Goal: Task Accomplishment & Management: Manage account settings

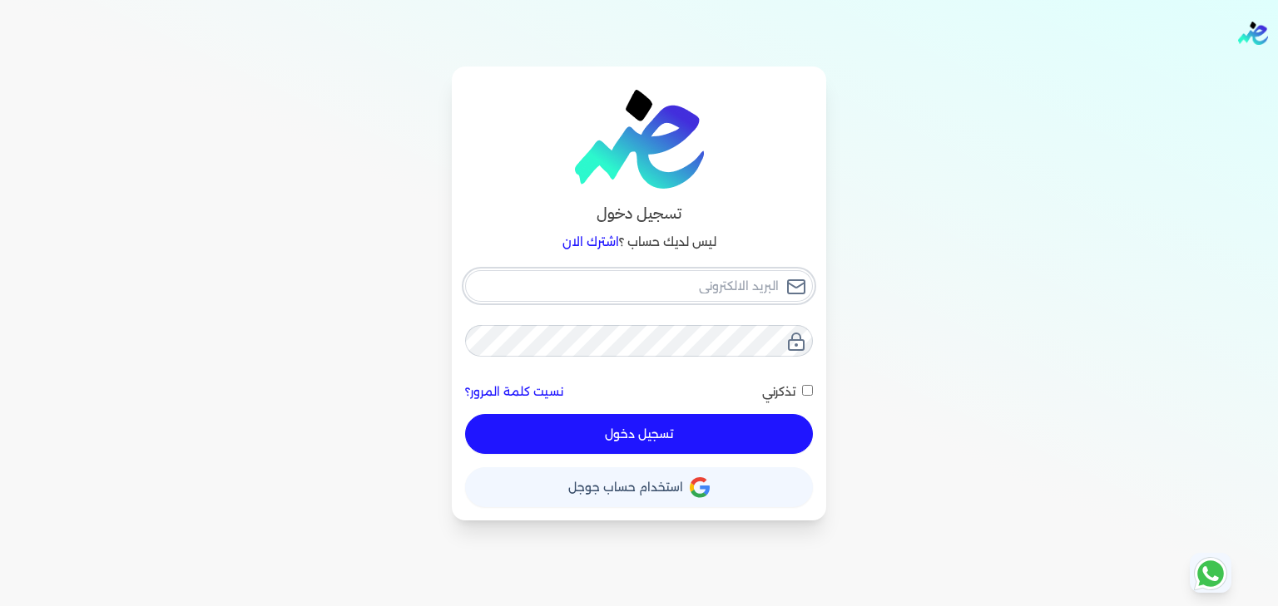
type input "hello@ensoulify.com"
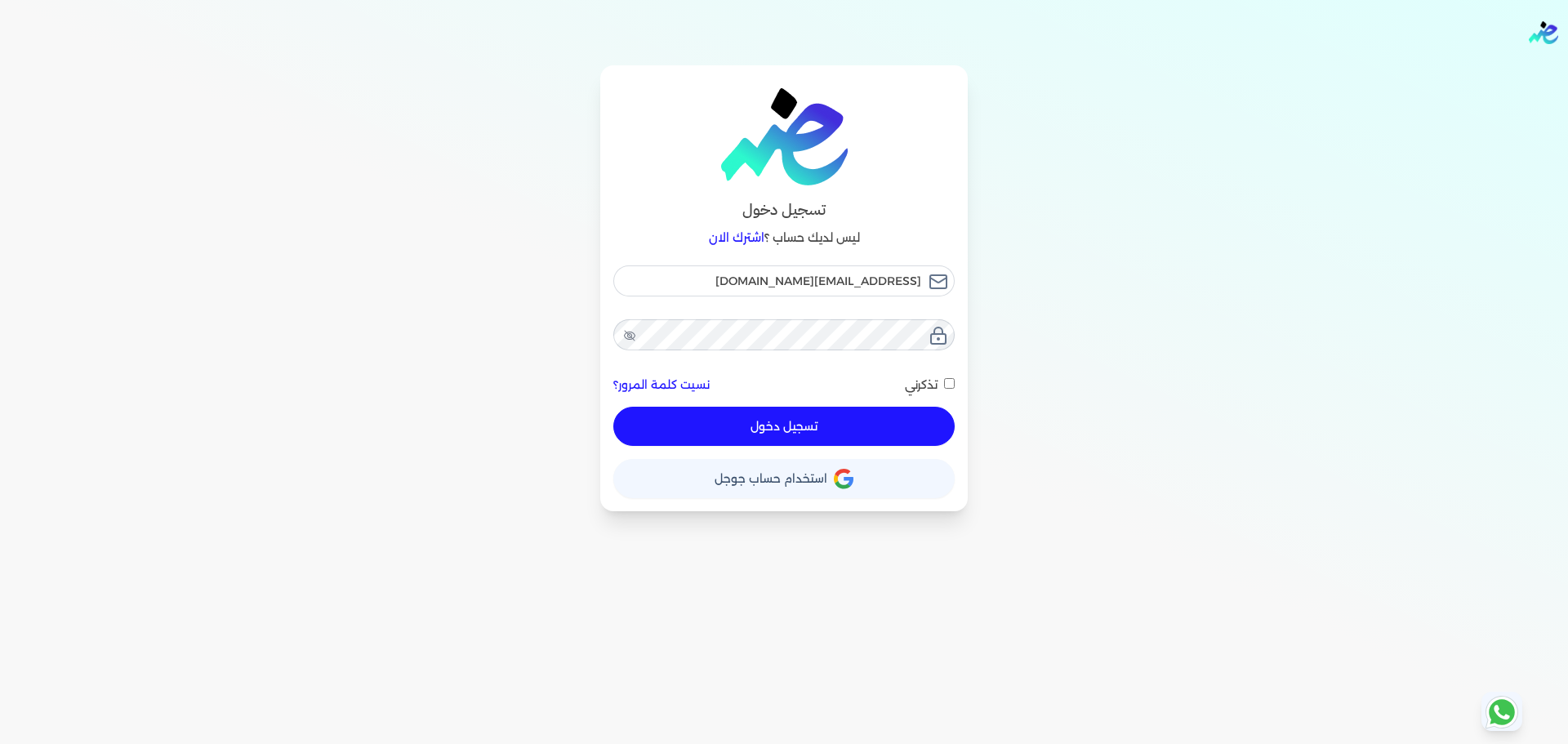
click at [1254, 175] on div "تسجيل دخول ليس لديك حساب ؟ اشترك الان hello@ensoulify.com نسيت كلمة المرور؟ تذك…" at bounding box center [784, 289] width 1255 height 446
click at [774, 414] on button "تسجيل دخول" at bounding box center [784, 426] width 342 height 39
checkbox input "false"
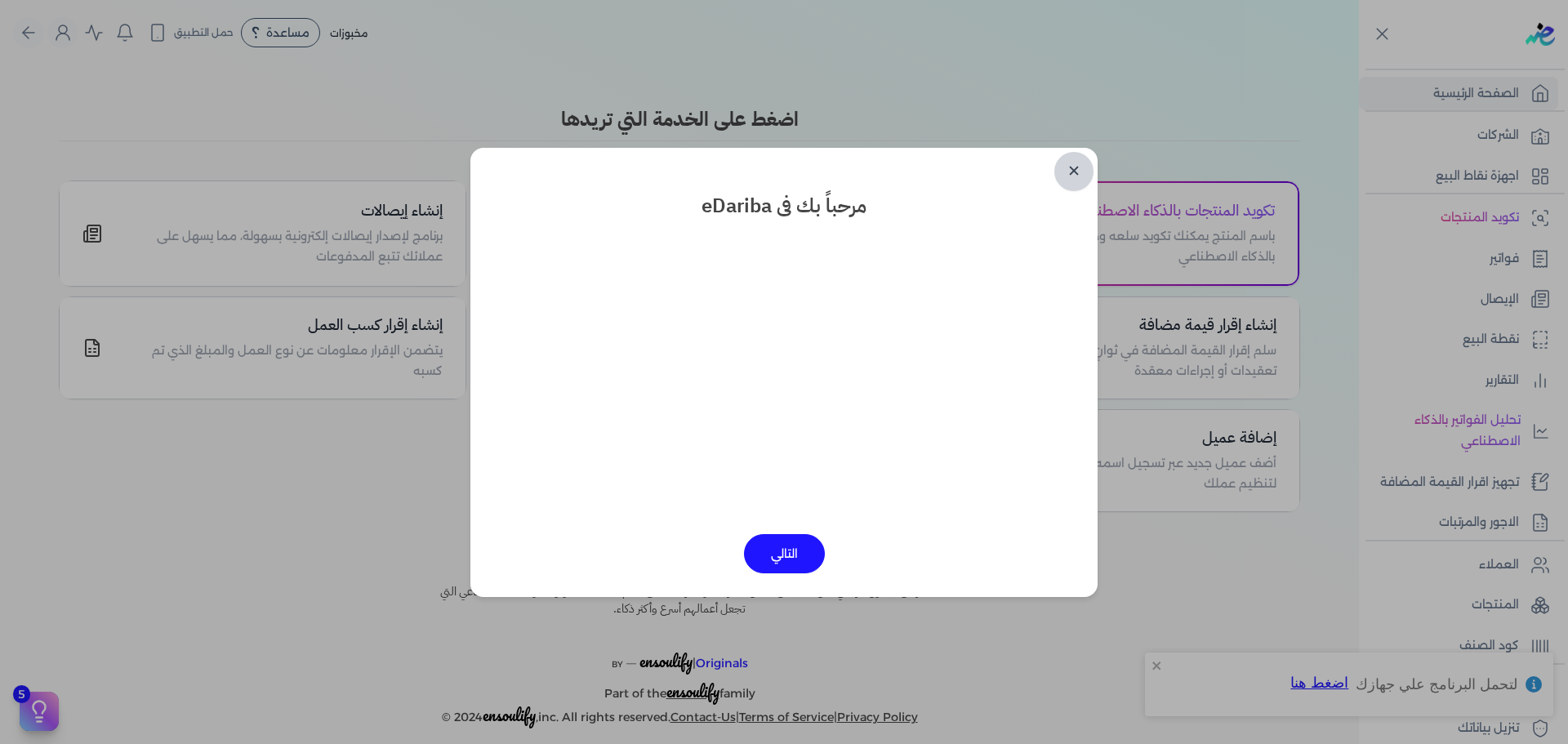
click at [1069, 168] on link "✕" at bounding box center [1074, 172] width 39 height 39
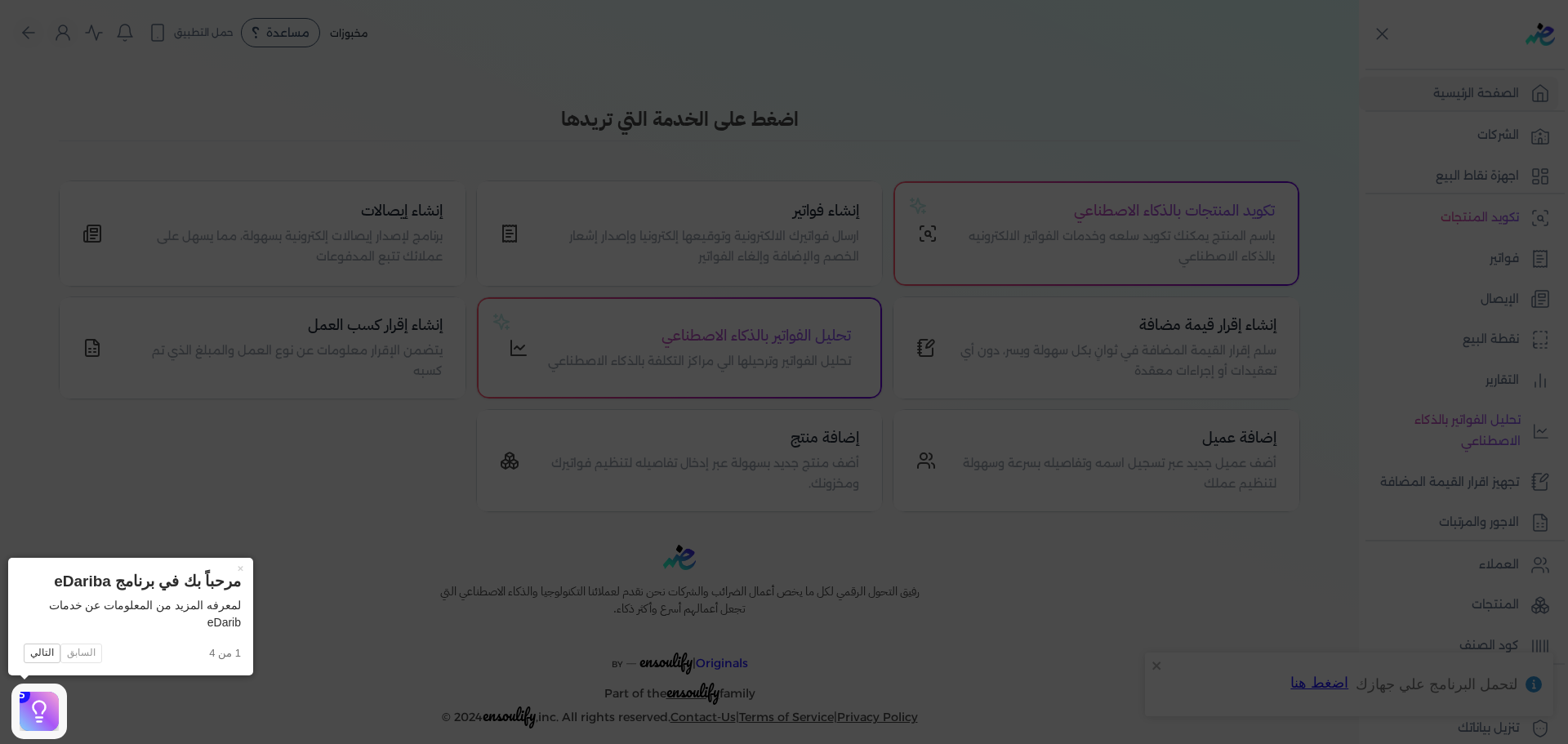
click at [1254, 134] on icon at bounding box center [784, 372] width 1568 height 744
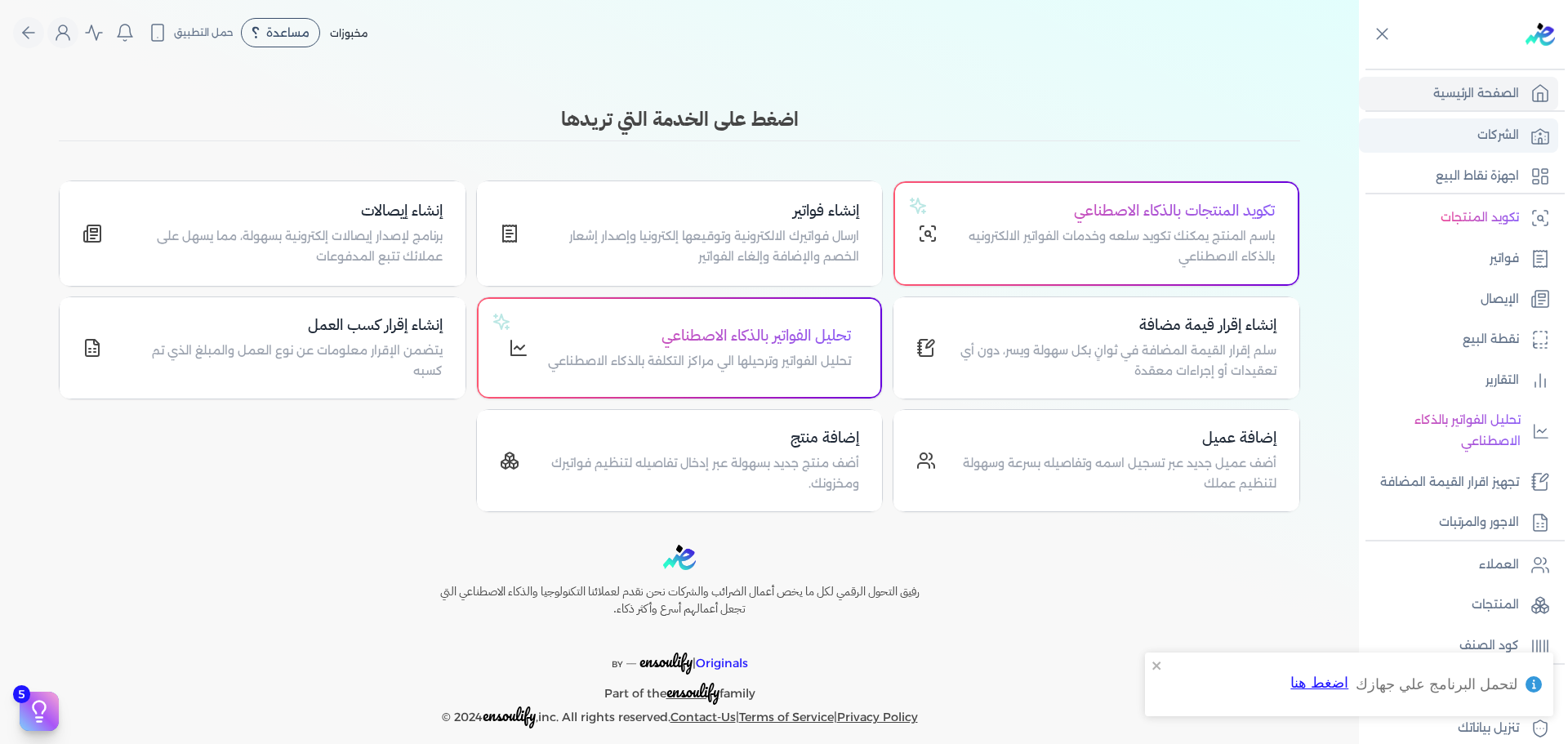
click at [1254, 134] on p "الشركات" at bounding box center [1498, 135] width 41 height 22
click at [1254, 132] on p "الشركات" at bounding box center [1498, 135] width 41 height 22
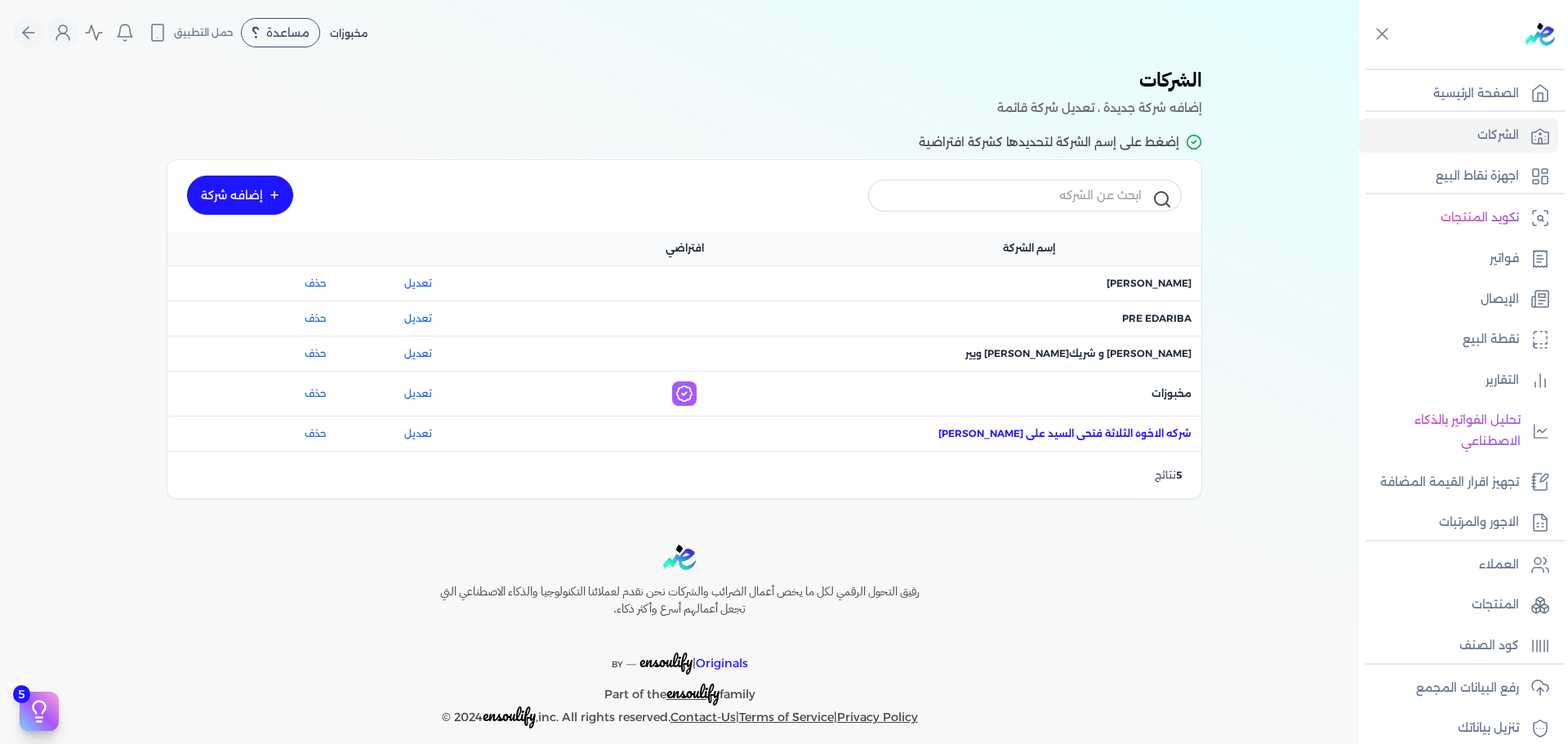
click at [1147, 428] on span "اسم الشركة : شركه الاخوه الثلاثة فتحى السيد على عمران وشركاه" at bounding box center [1065, 433] width 253 height 15
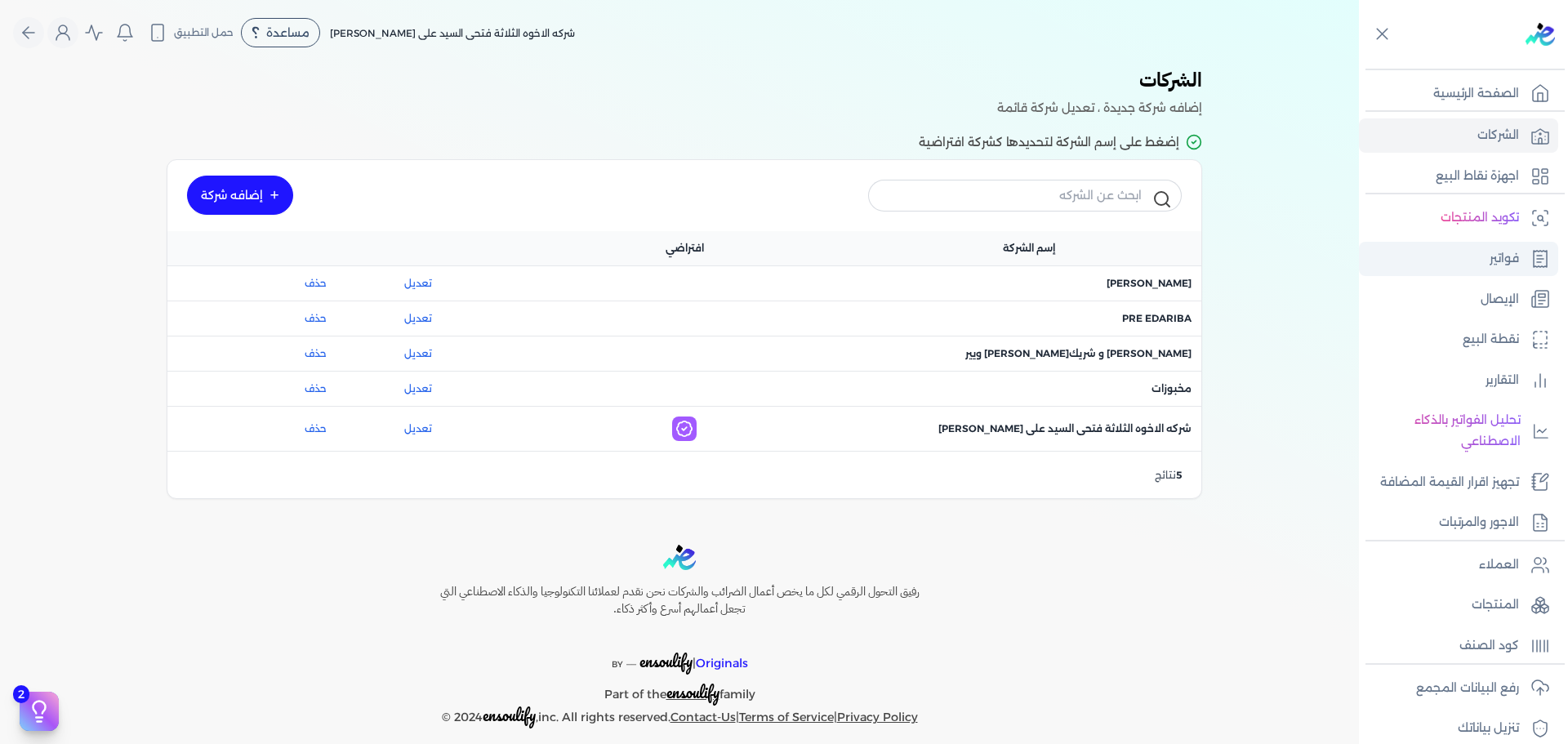
click at [1254, 263] on p "فواتير" at bounding box center [1504, 259] width 29 height 22
click at [1254, 298] on p "الإيصال" at bounding box center [1499, 299] width 38 height 22
click at [1254, 269] on link "فواتير" at bounding box center [1458, 258] width 199 height 34
click at [1110, 431] on span "اسم الشركة : شركه الاخوه الثلاثة فتحى السيد على عمران وشركاه" at bounding box center [1065, 428] width 253 height 15
